Goal: Information Seeking & Learning: Learn about a topic

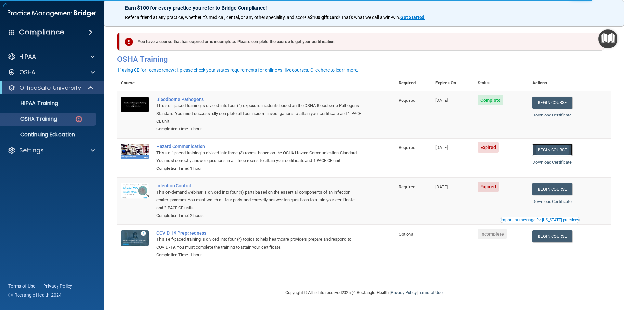
click at [553, 150] on link "Begin Course" at bounding box center [552, 150] width 40 height 12
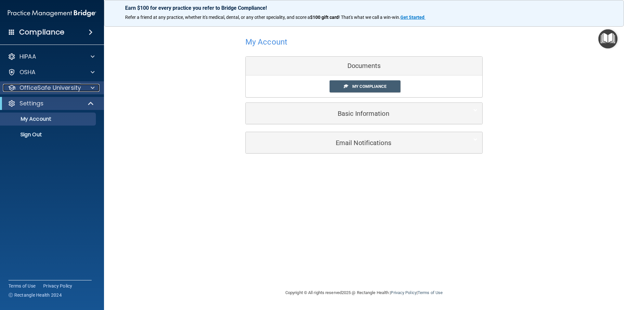
click at [70, 88] on p "OfficeSafe University" at bounding box center [49, 88] width 61 height 8
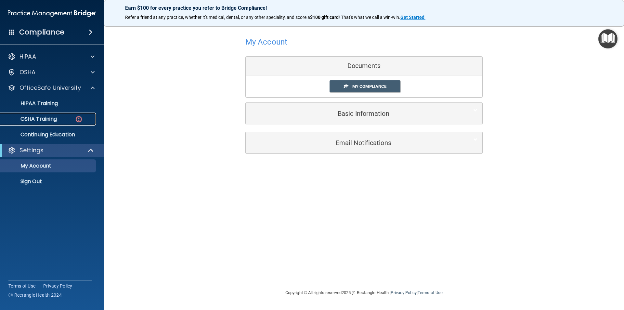
click at [55, 122] on p "OSHA Training" at bounding box center [30, 119] width 53 height 6
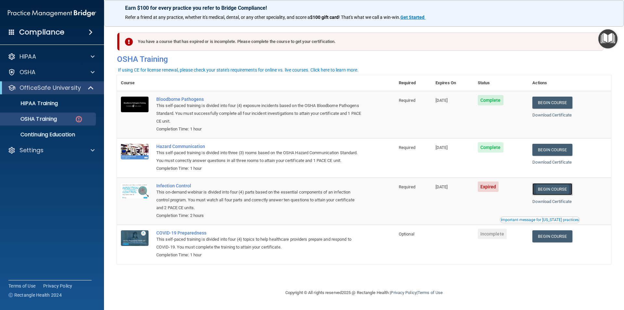
click at [551, 192] on link "Begin Course" at bounding box center [552, 189] width 40 height 12
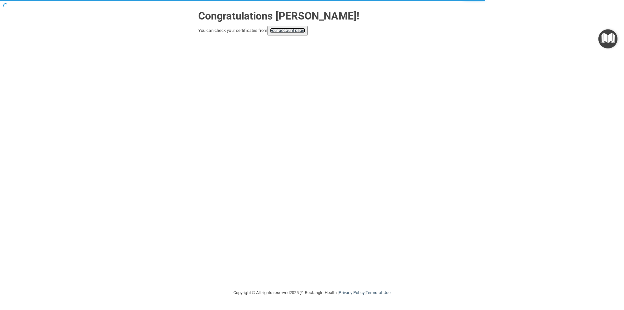
click at [304, 30] on link "your account page!" at bounding box center [287, 30] width 35 height 5
